Goal: Check status: Check status

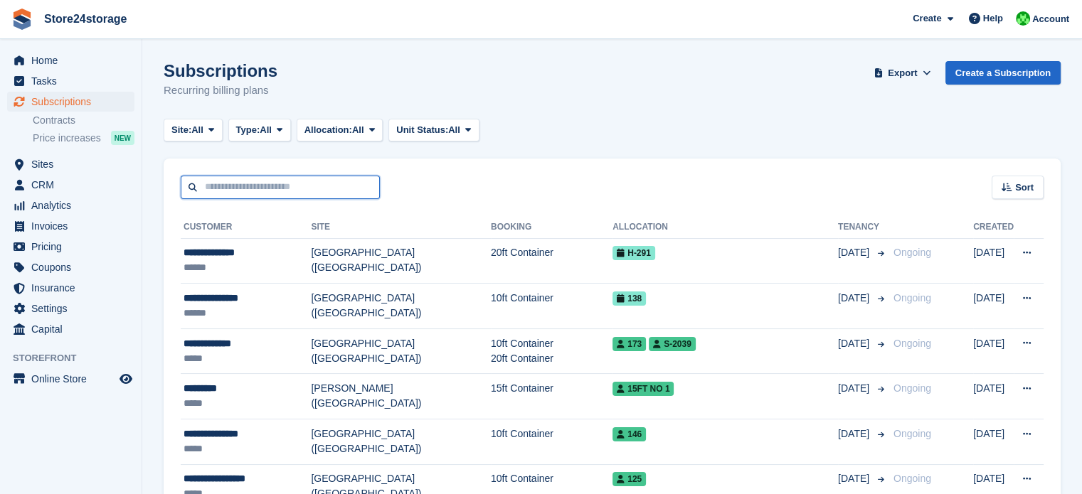
click at [243, 190] on input "text" at bounding box center [280, 187] width 199 height 23
type input "*****"
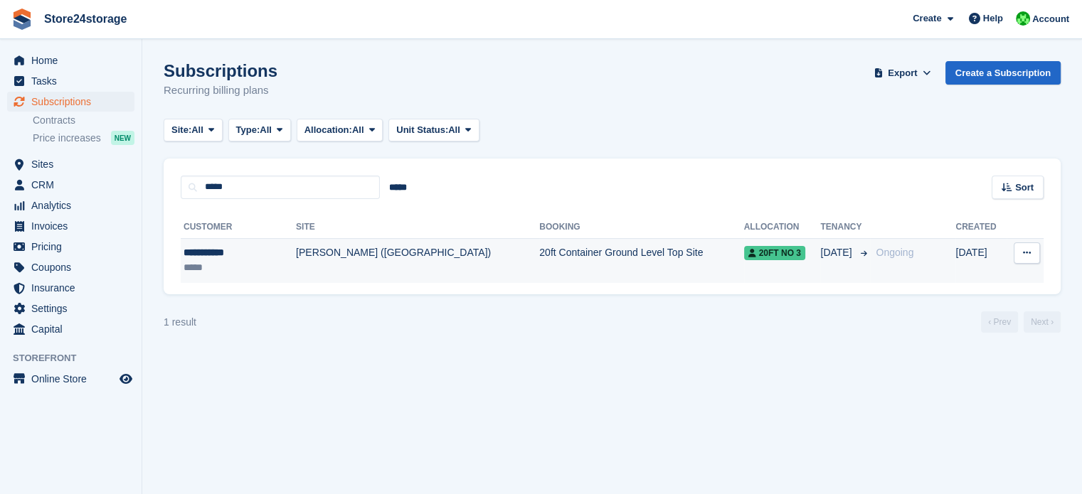
click at [320, 255] on td "[PERSON_NAME] ([GEOGRAPHIC_DATA])" at bounding box center [417, 260] width 243 height 45
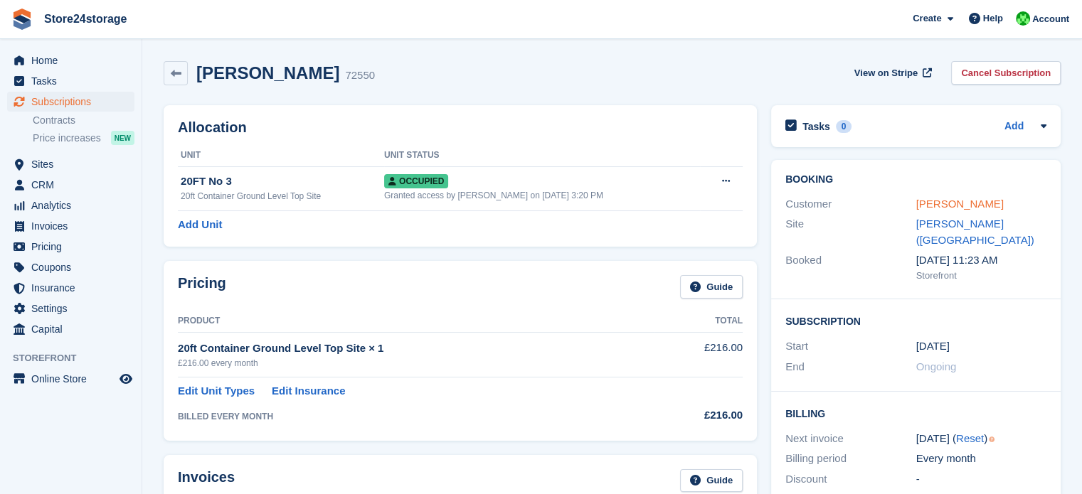
click at [959, 204] on link "Enoch Sadiq" at bounding box center [959, 204] width 87 height 12
